Goal: Task Accomplishment & Management: Manage account settings

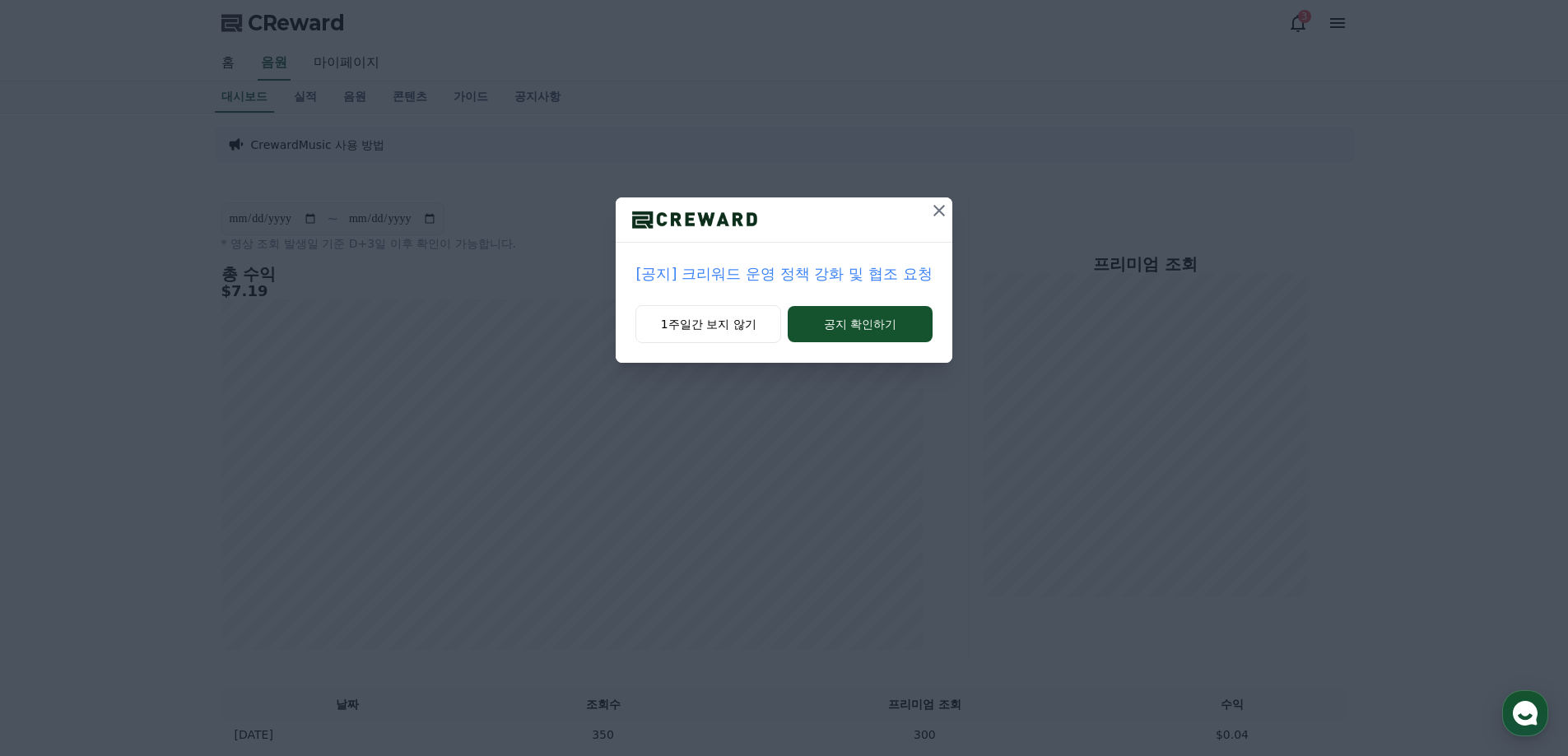
click at [943, 202] on icon at bounding box center [938, 210] width 19 height 19
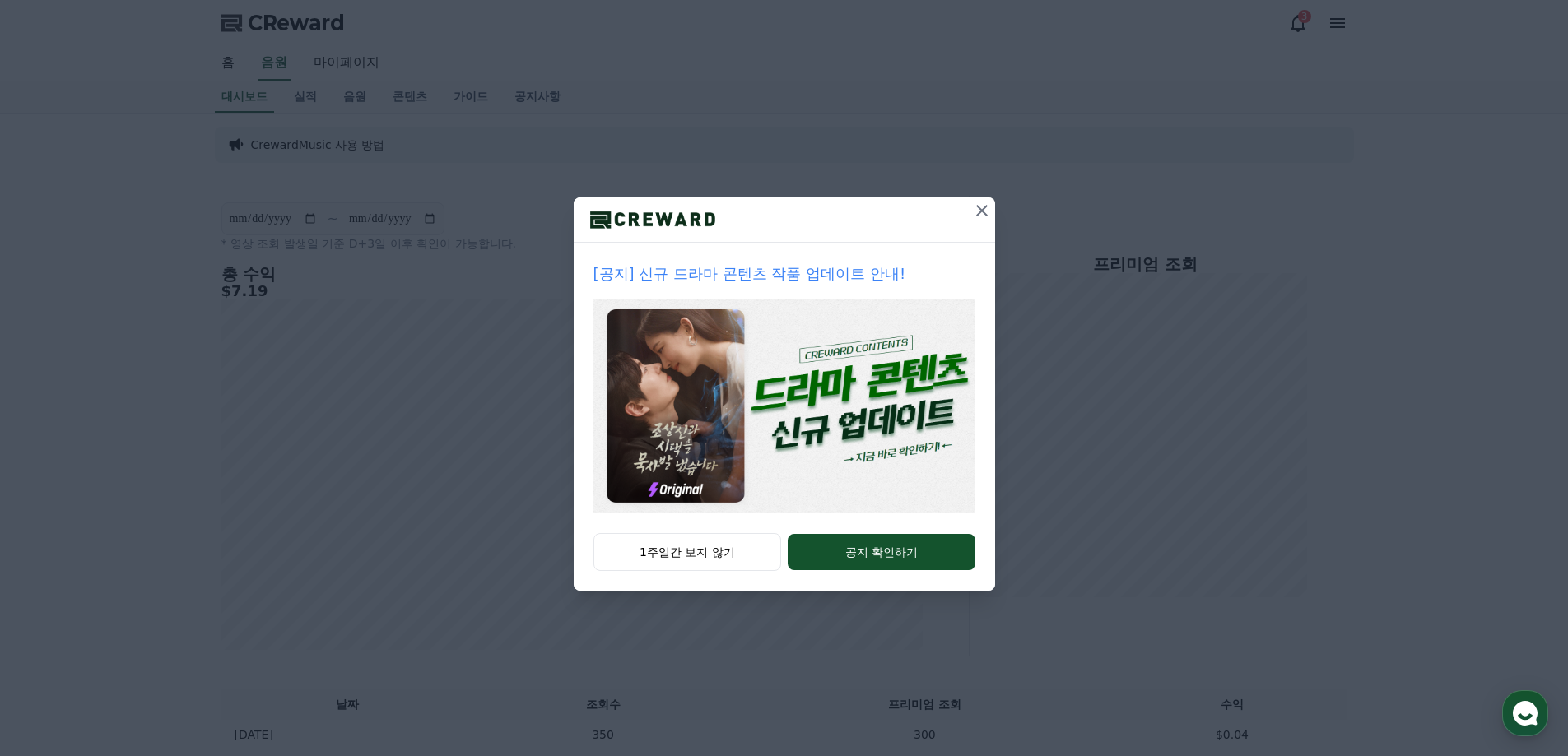
click at [985, 208] on icon at bounding box center [982, 211] width 12 height 12
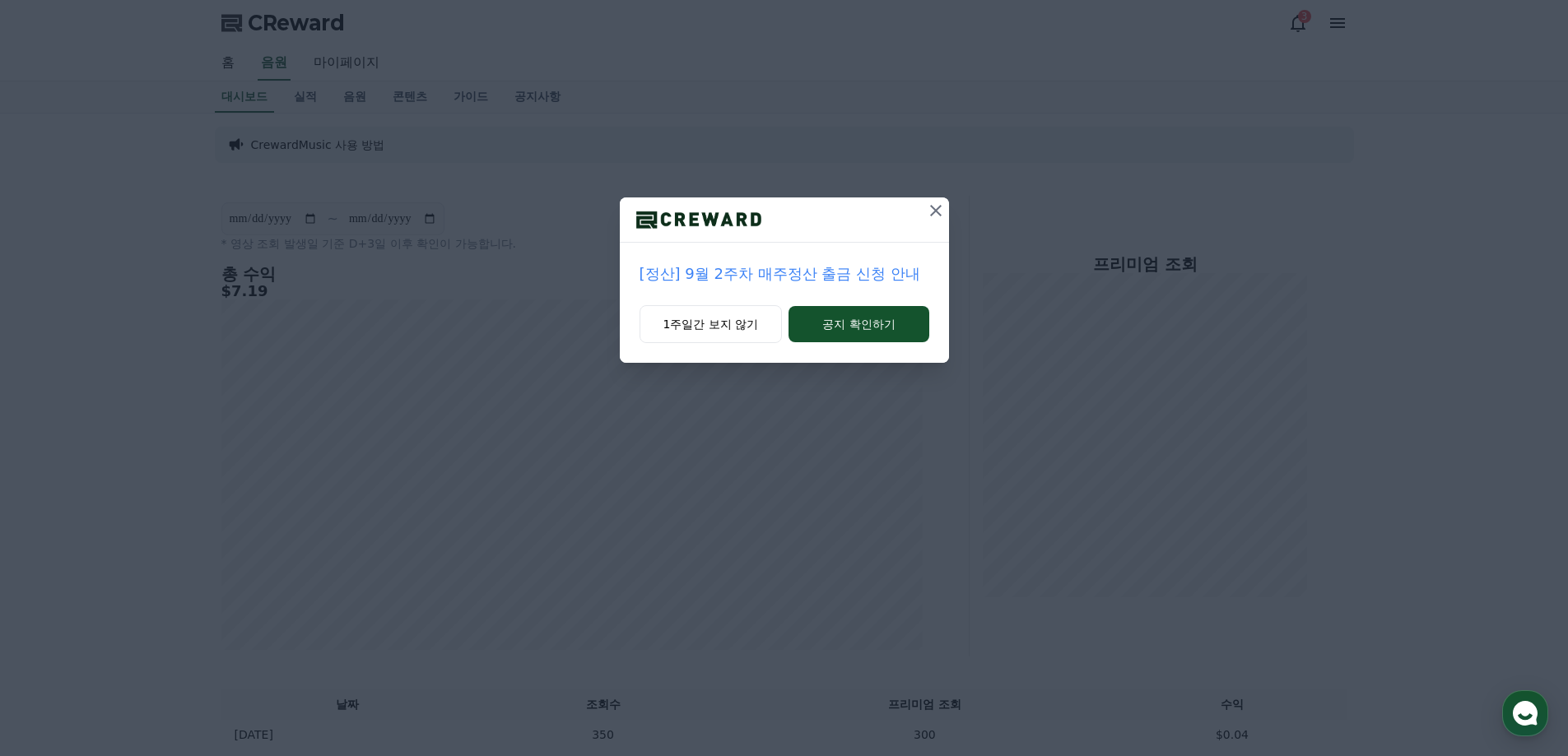
click at [942, 209] on icon at bounding box center [935, 210] width 19 height 19
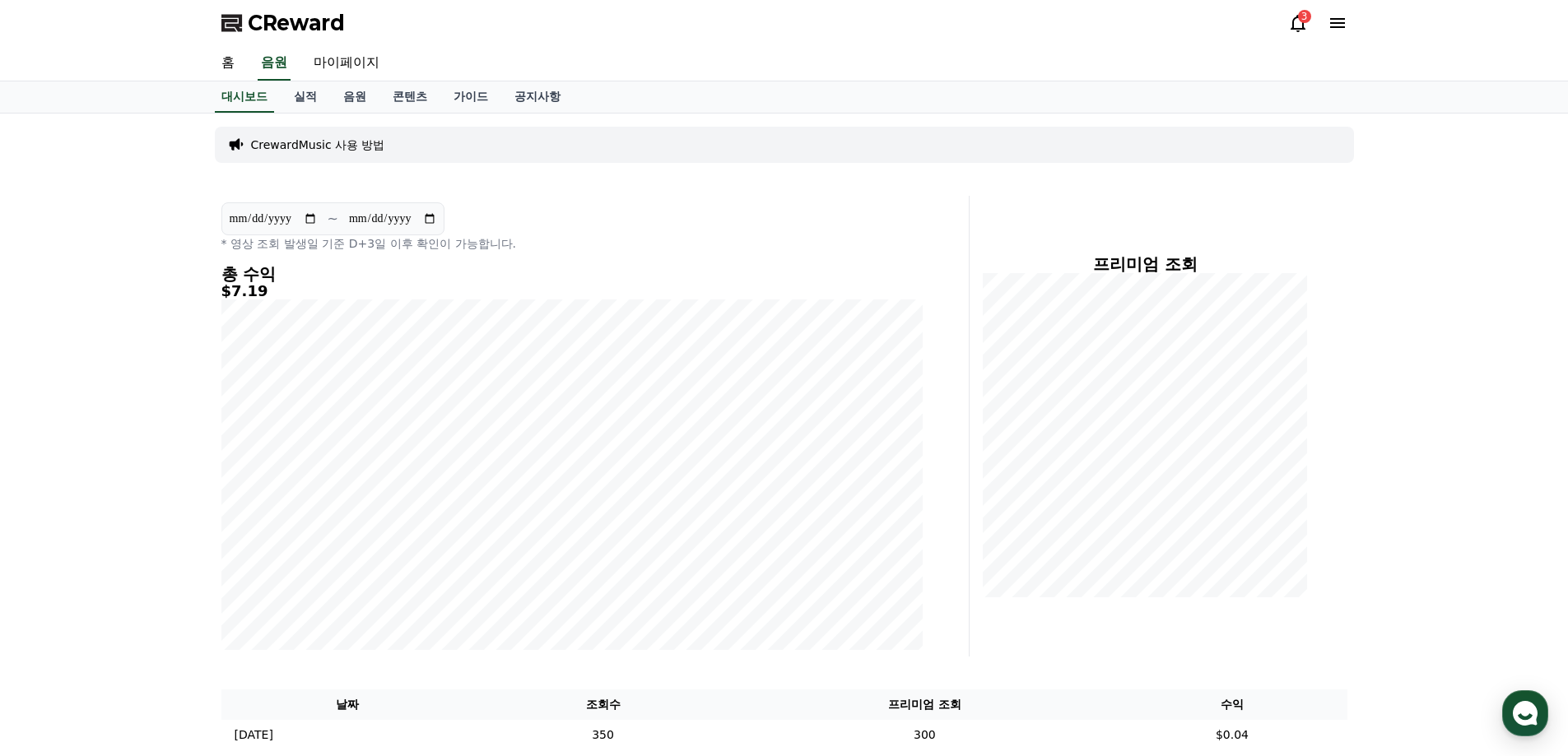
click at [827, 94] on div "대시보드 실적 음원 콘텐츠 가이드 공지사항" at bounding box center [784, 97] width 1152 height 31
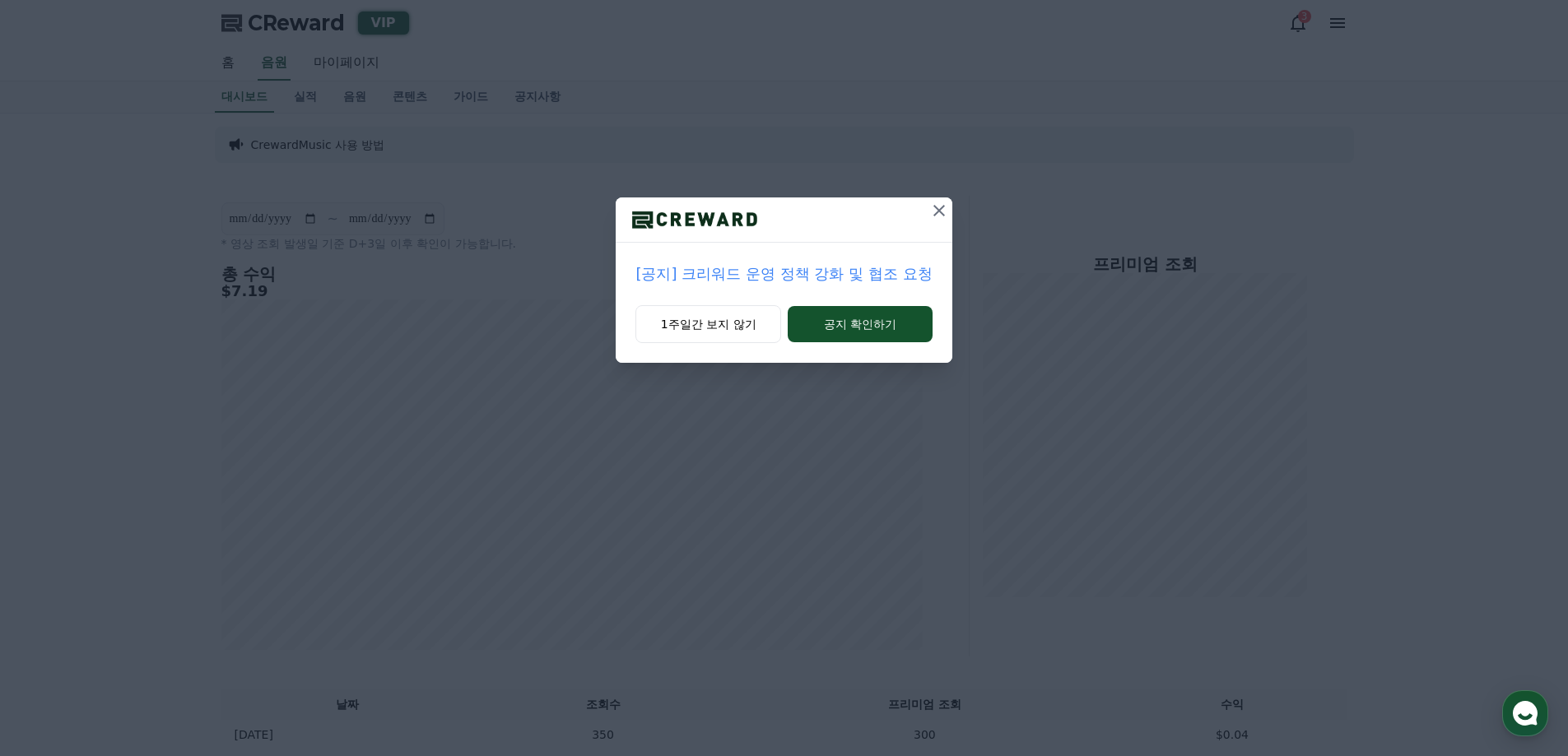
click at [947, 210] on icon at bounding box center [938, 210] width 19 height 19
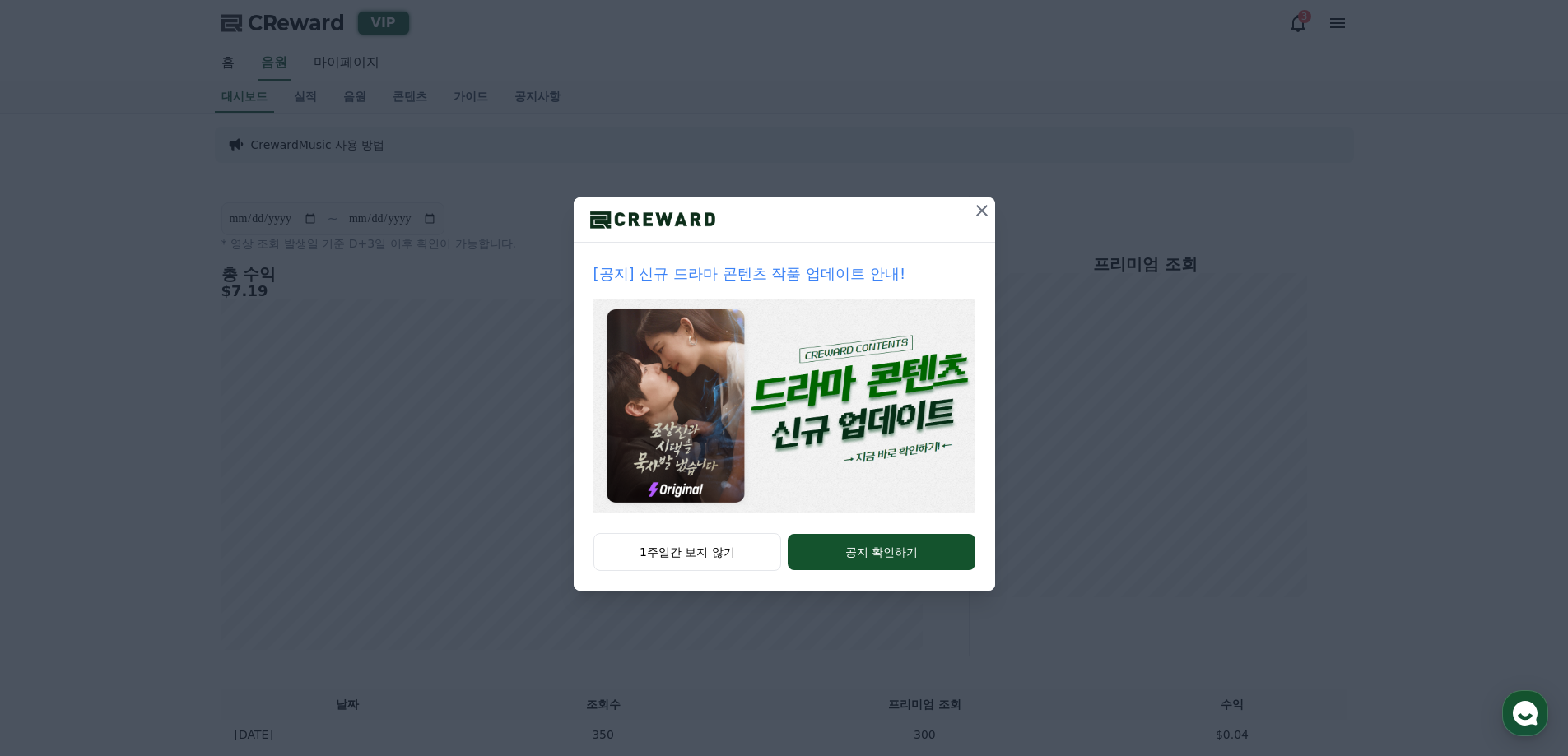
click at [980, 207] on icon at bounding box center [981, 210] width 19 height 19
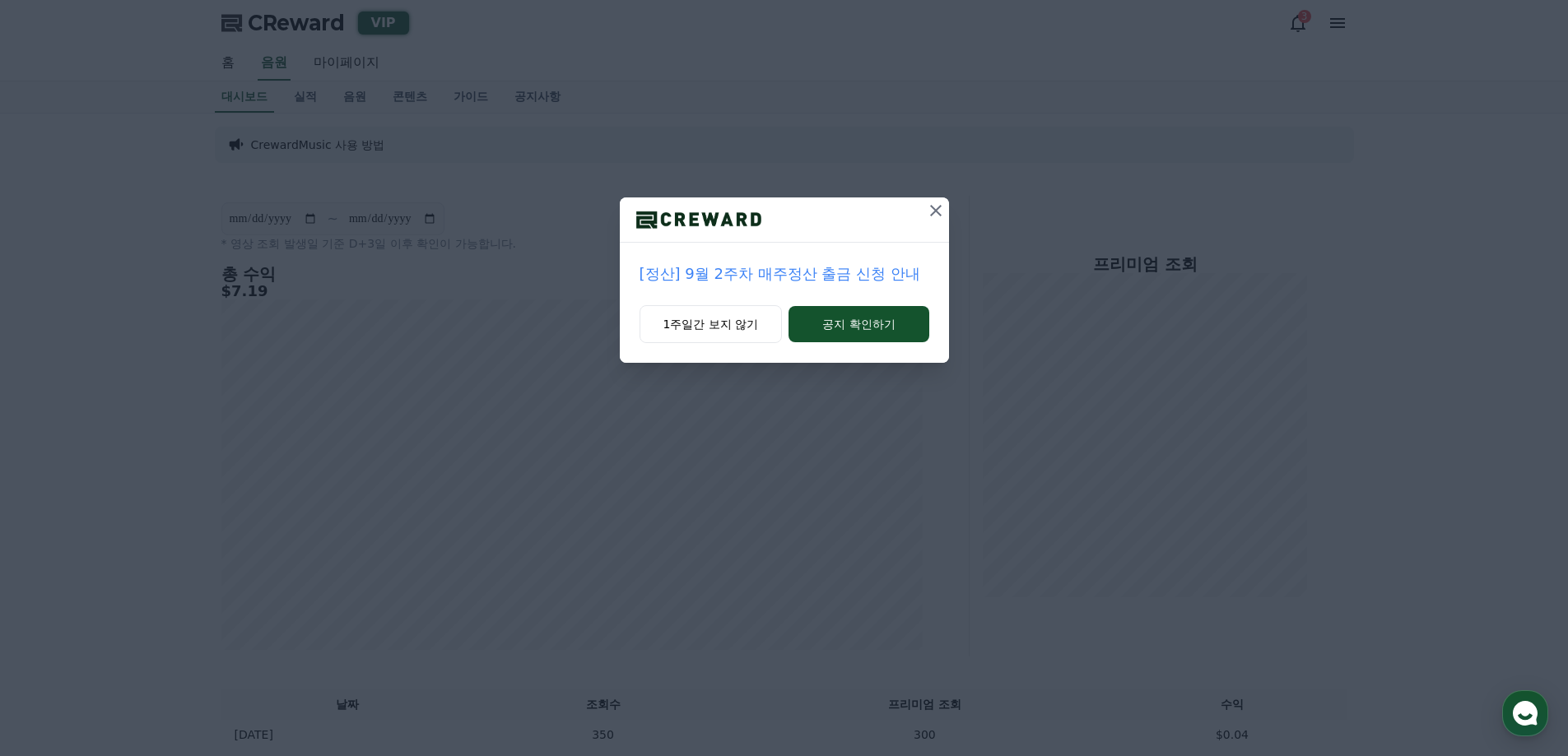
click at [935, 211] on icon at bounding box center [936, 211] width 12 height 12
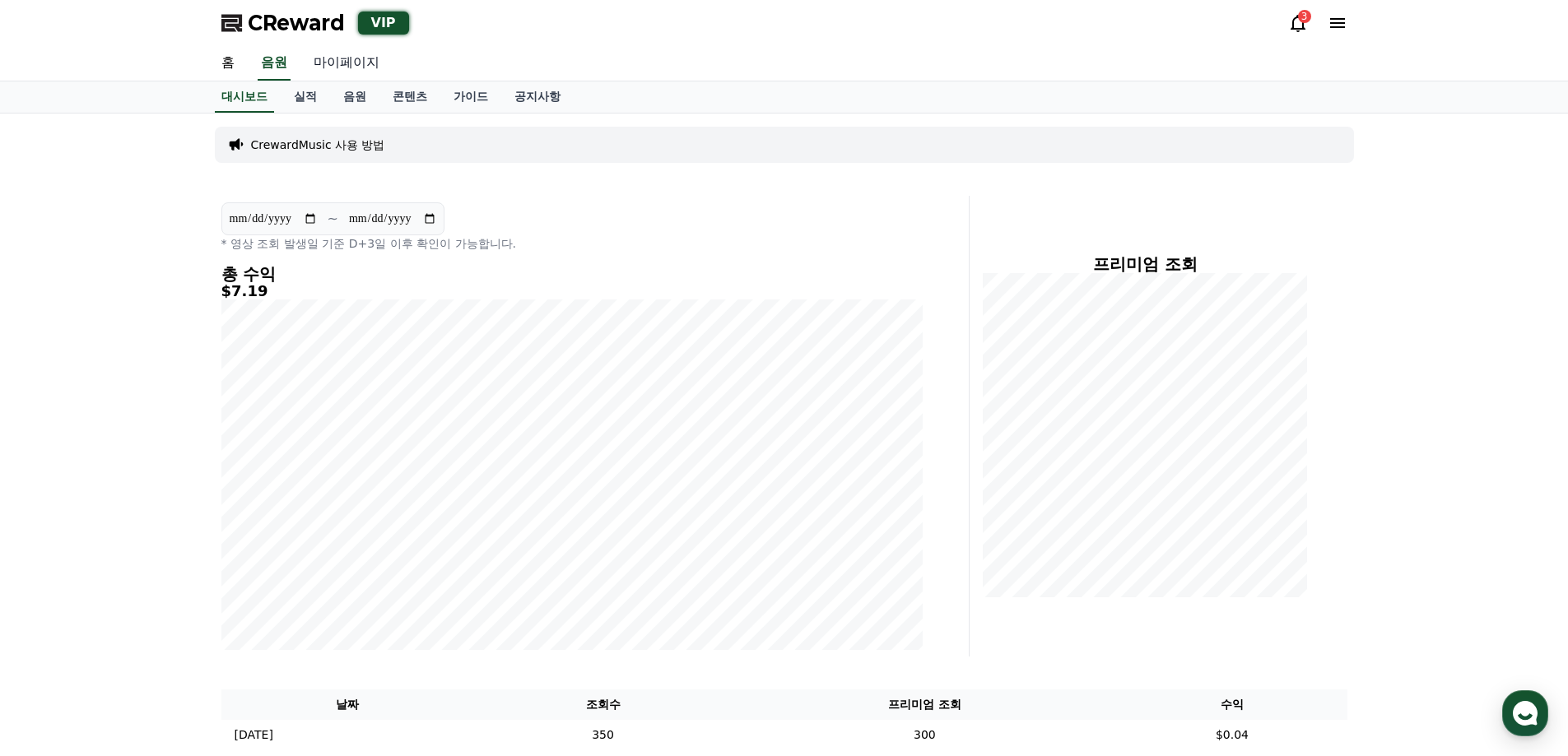
click at [346, 58] on link "마이페이지" at bounding box center [346, 63] width 92 height 35
select select "**********"
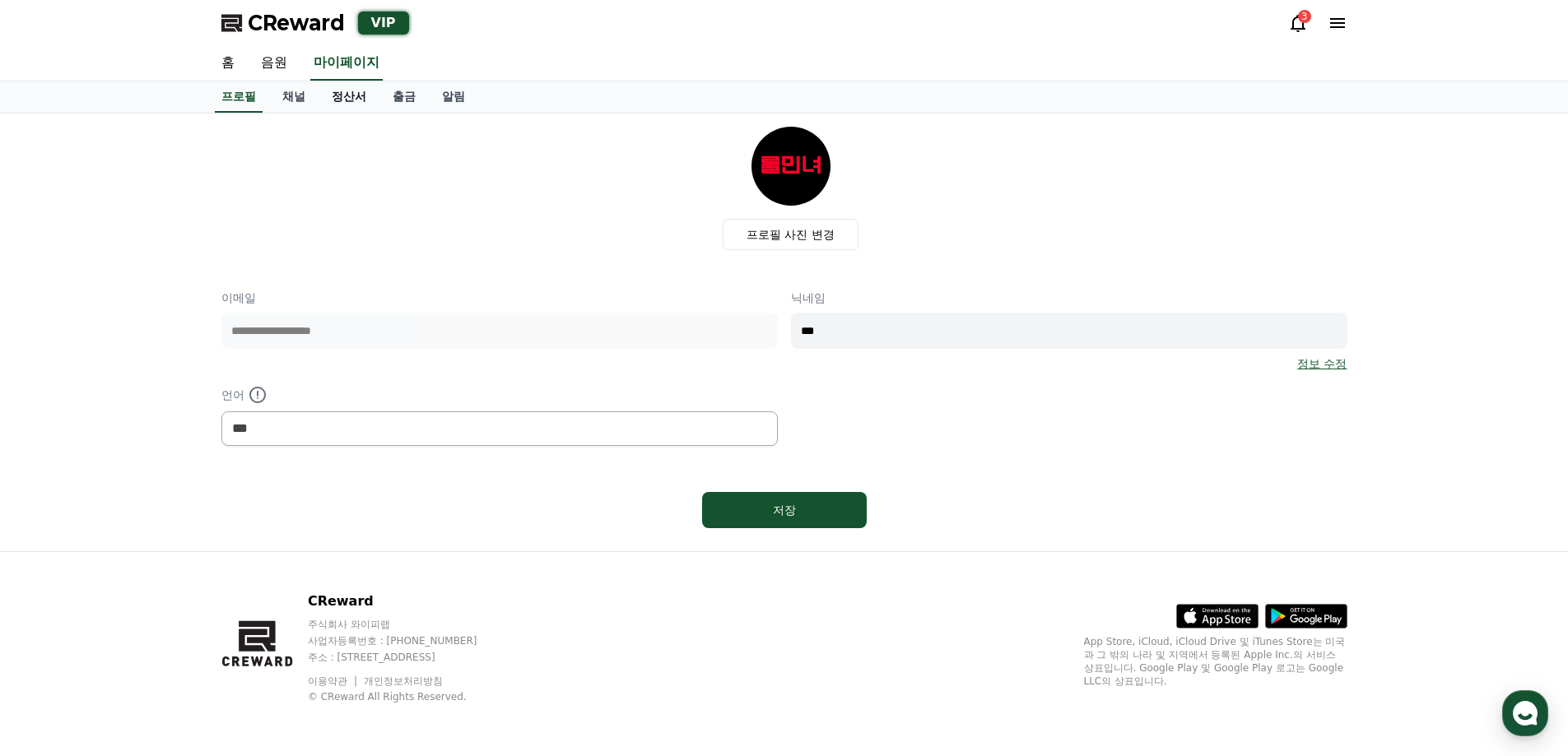
click at [332, 104] on link "정산서" at bounding box center [349, 97] width 61 height 31
